Goal: Browse casually

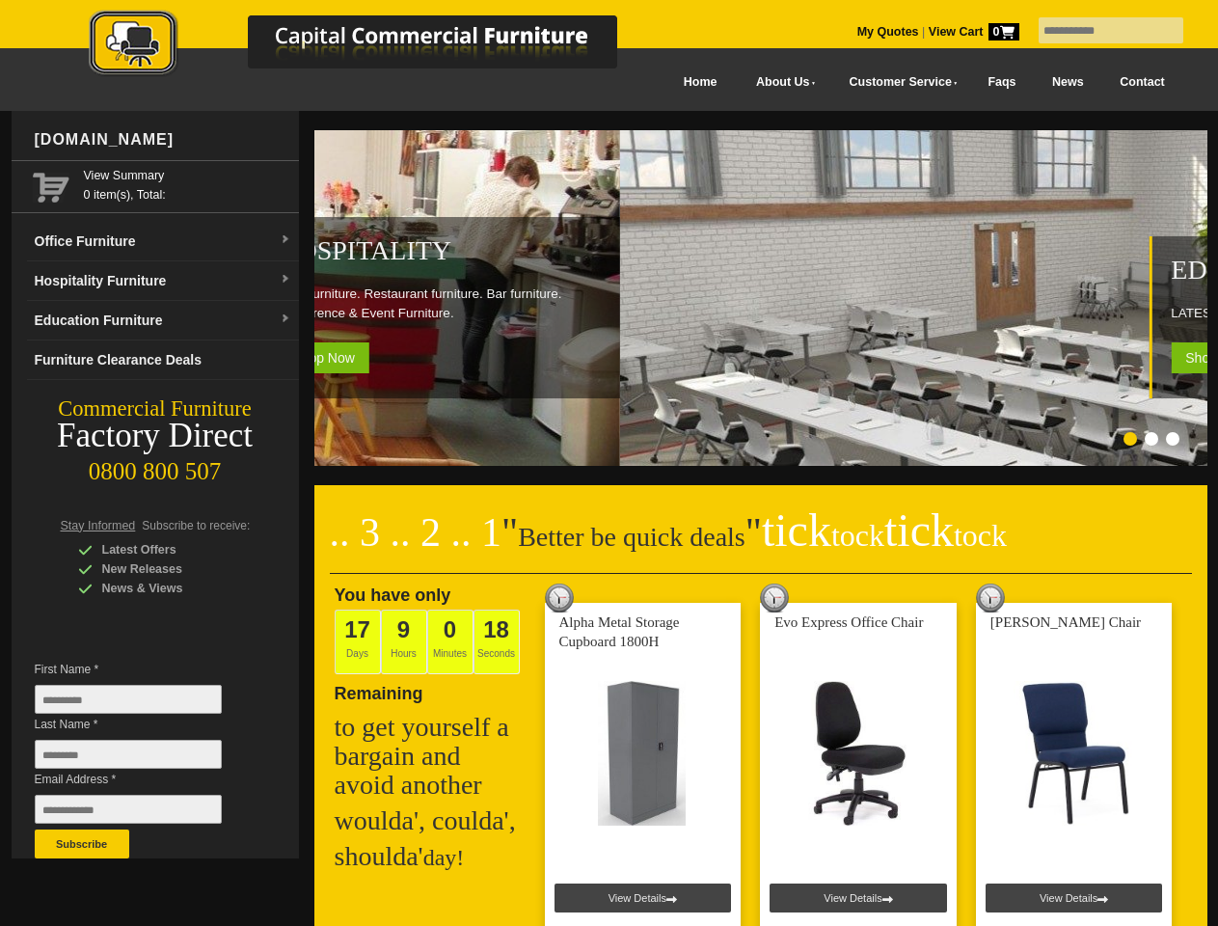
click at [1099, 31] on input "text" at bounding box center [1111, 30] width 145 height 26
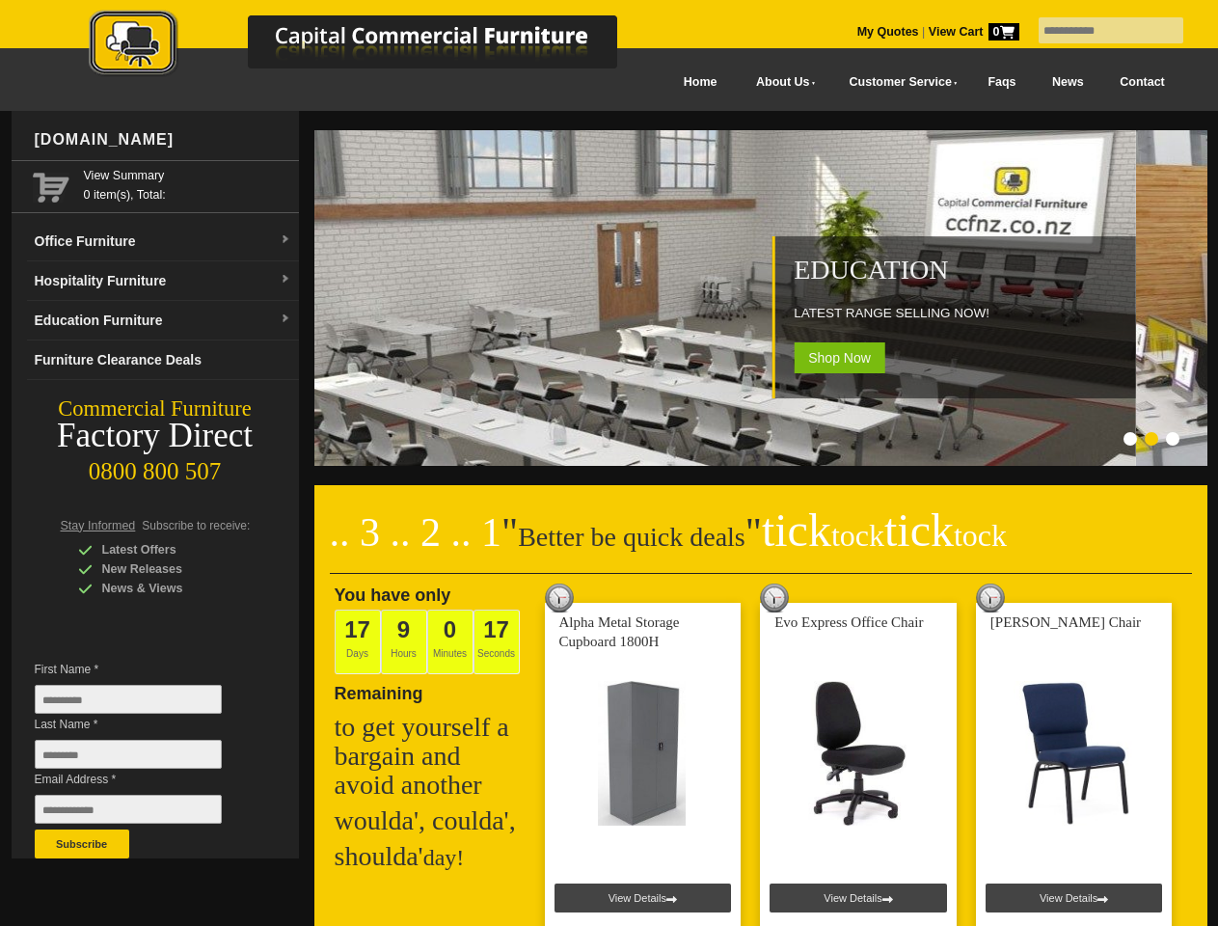
click at [143, 759] on input "Last Name *" at bounding box center [128, 754] width 187 height 29
click at [82, 844] on button "Subscribe" at bounding box center [82, 843] width 95 height 29
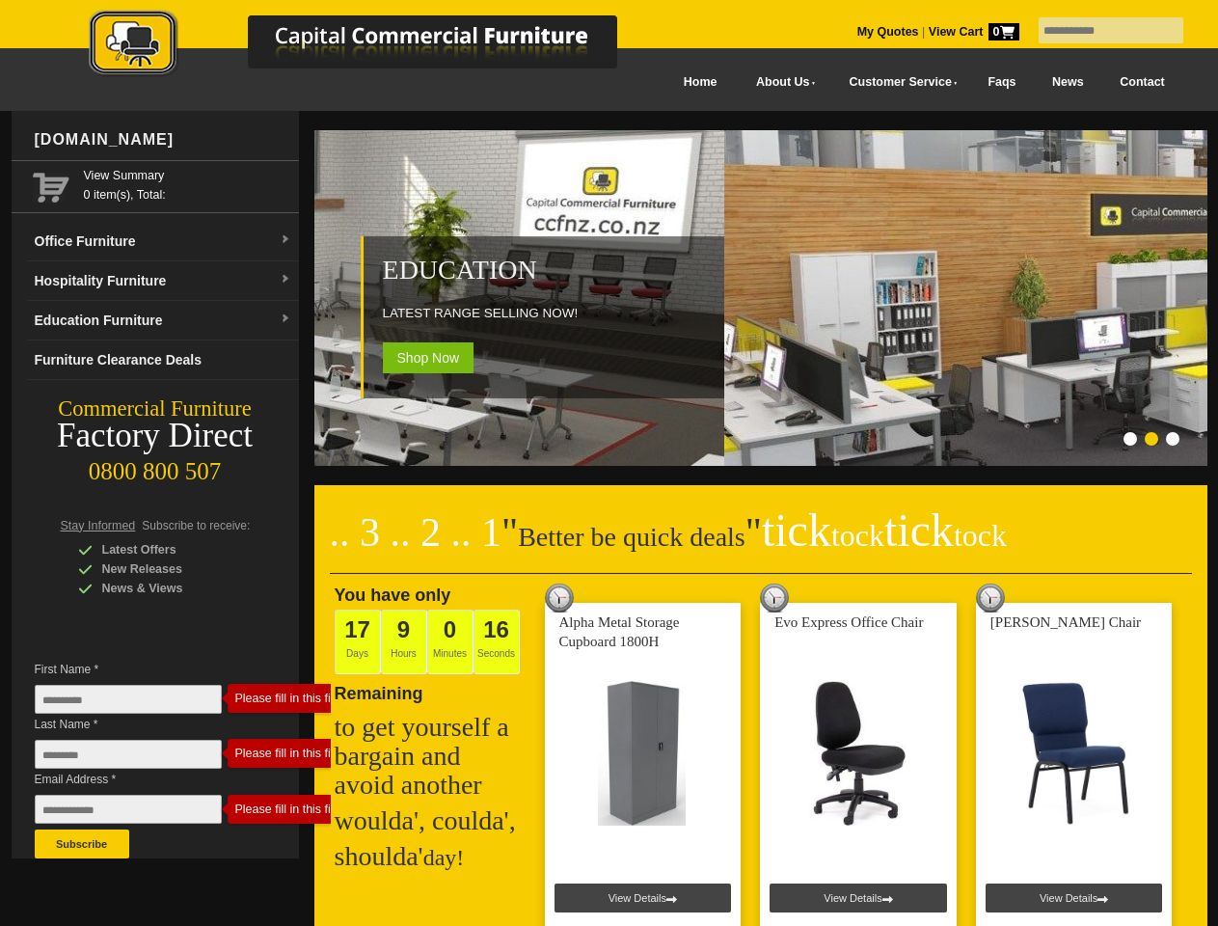
click at [737, 442] on ol at bounding box center [736, 441] width 903 height 19
